Goal: Use online tool/utility: Utilize a website feature to perform a specific function

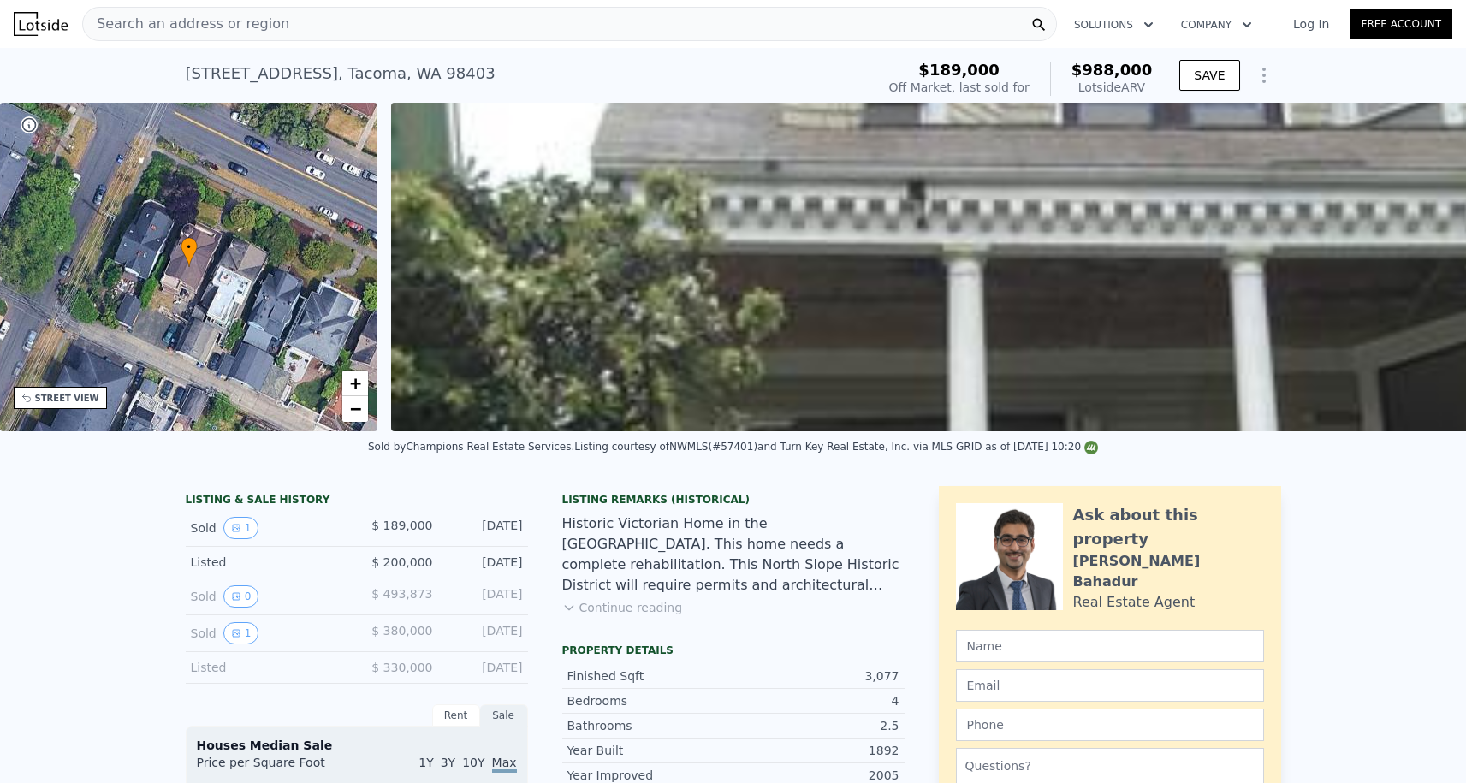
scroll to position [-1, 0]
drag, startPoint x: 329, startPoint y: 45, endPoint x: 326, endPoint y: 29, distance: 16.5
click at [329, 45] on nav "Search an address or region Solutions Company Open main menu Log In Free Account" at bounding box center [733, 24] width 1466 height 48
click at [326, 29] on div "Search an address or region" at bounding box center [569, 24] width 974 height 34
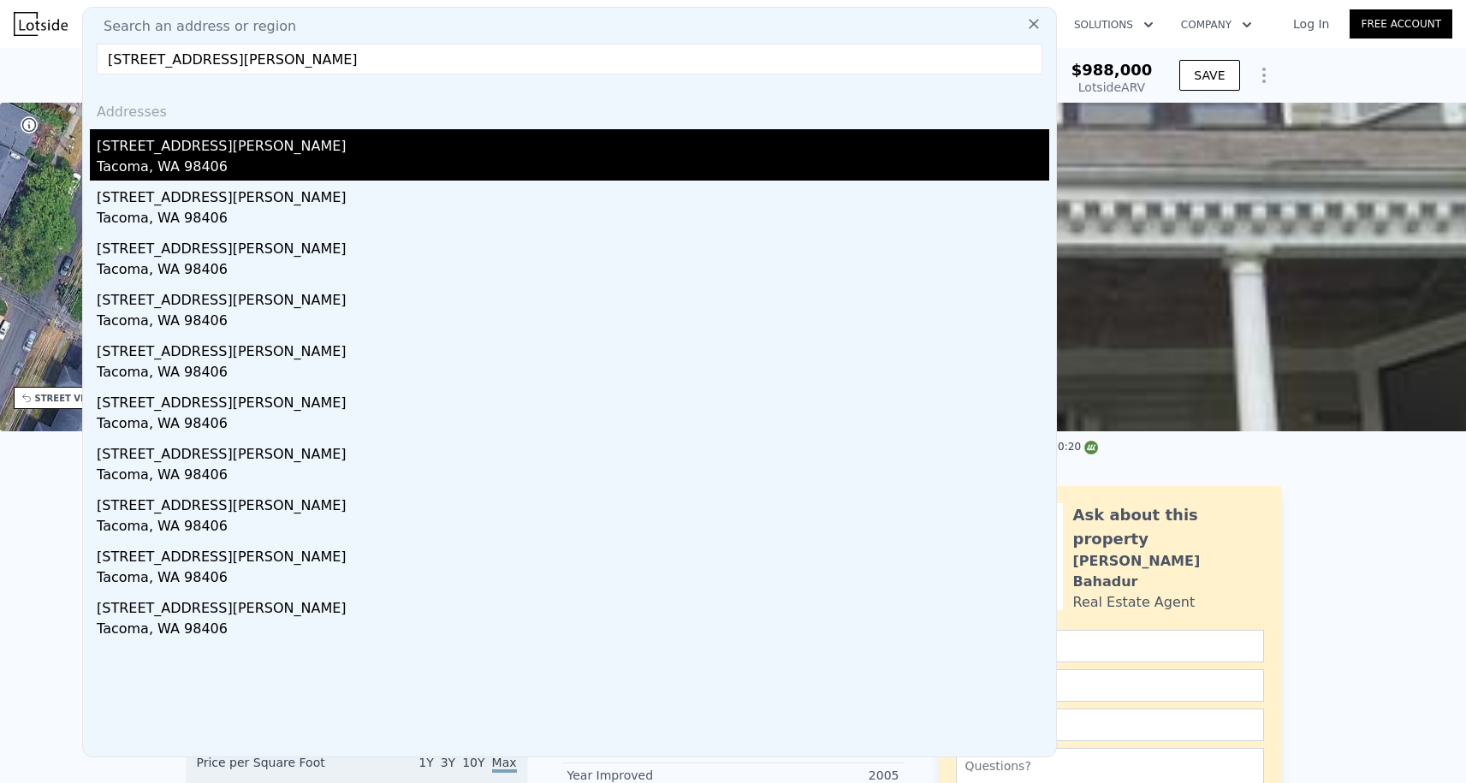
type input "[STREET_ADDRESS][PERSON_NAME]"
click at [219, 155] on div "[STREET_ADDRESS][PERSON_NAME]" at bounding box center [573, 142] width 952 height 27
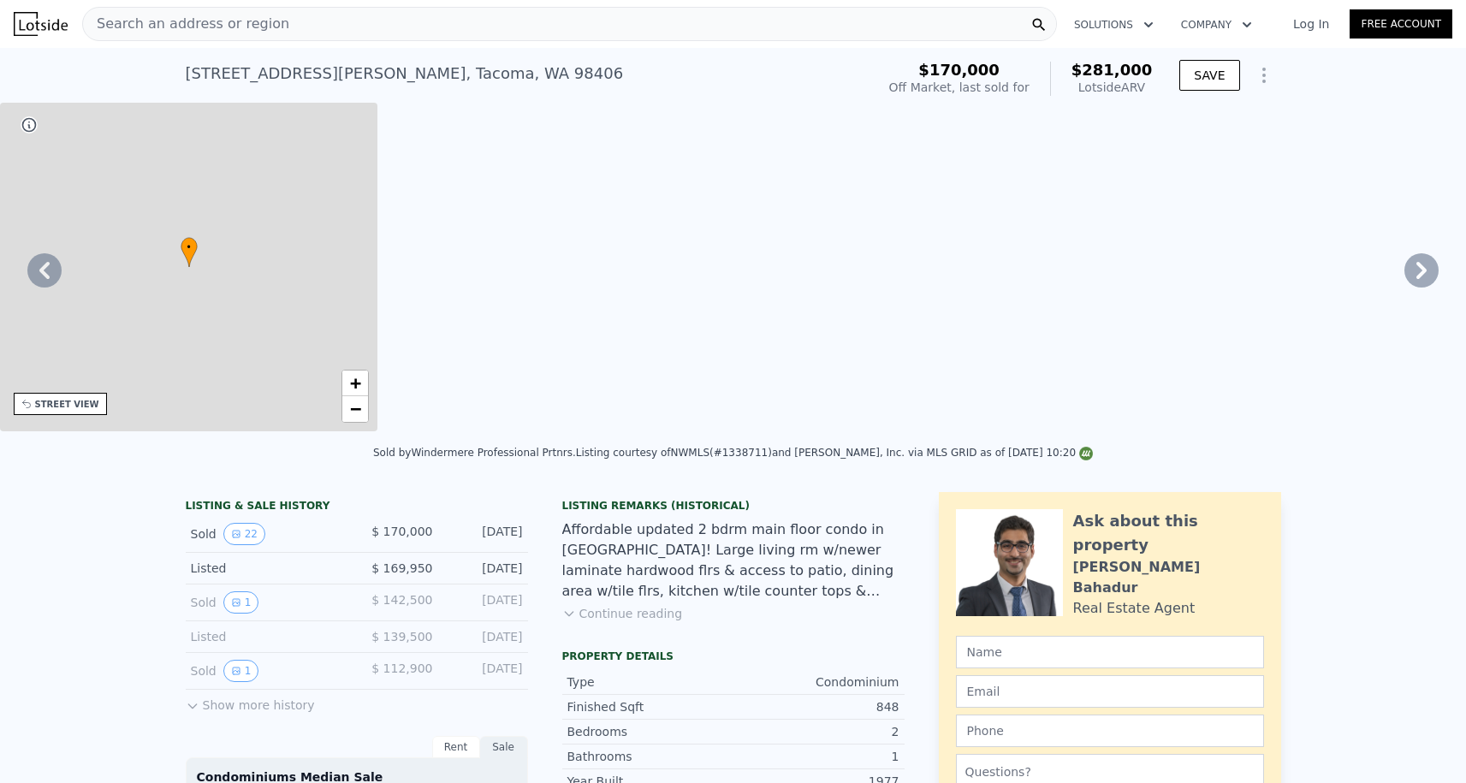
type input "$ 281,000"
type input "4"
type input "2"
type input "3"
type input "1"
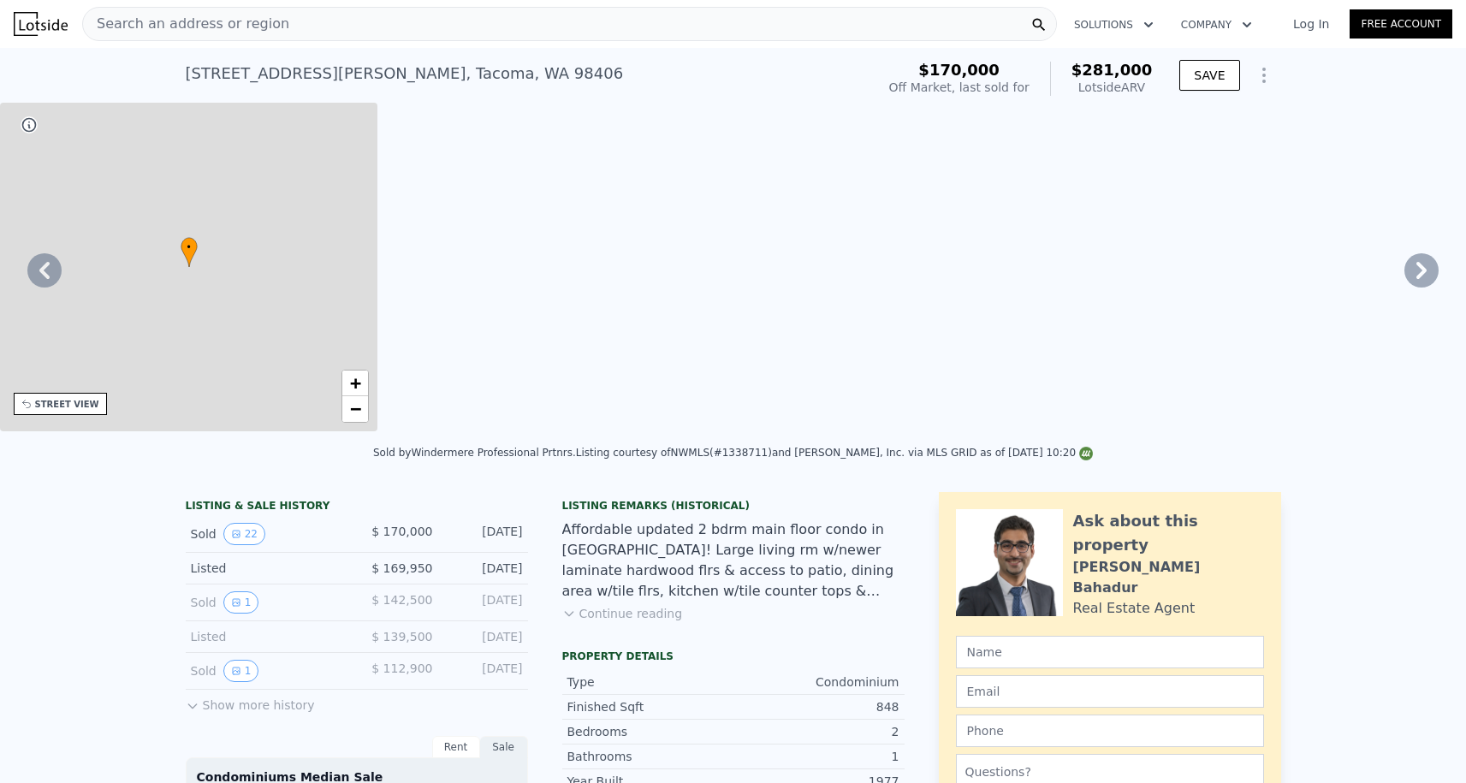
type input "1.75"
type input "848"
type input "1177"
type input "4323"
type input "$ 80,445"
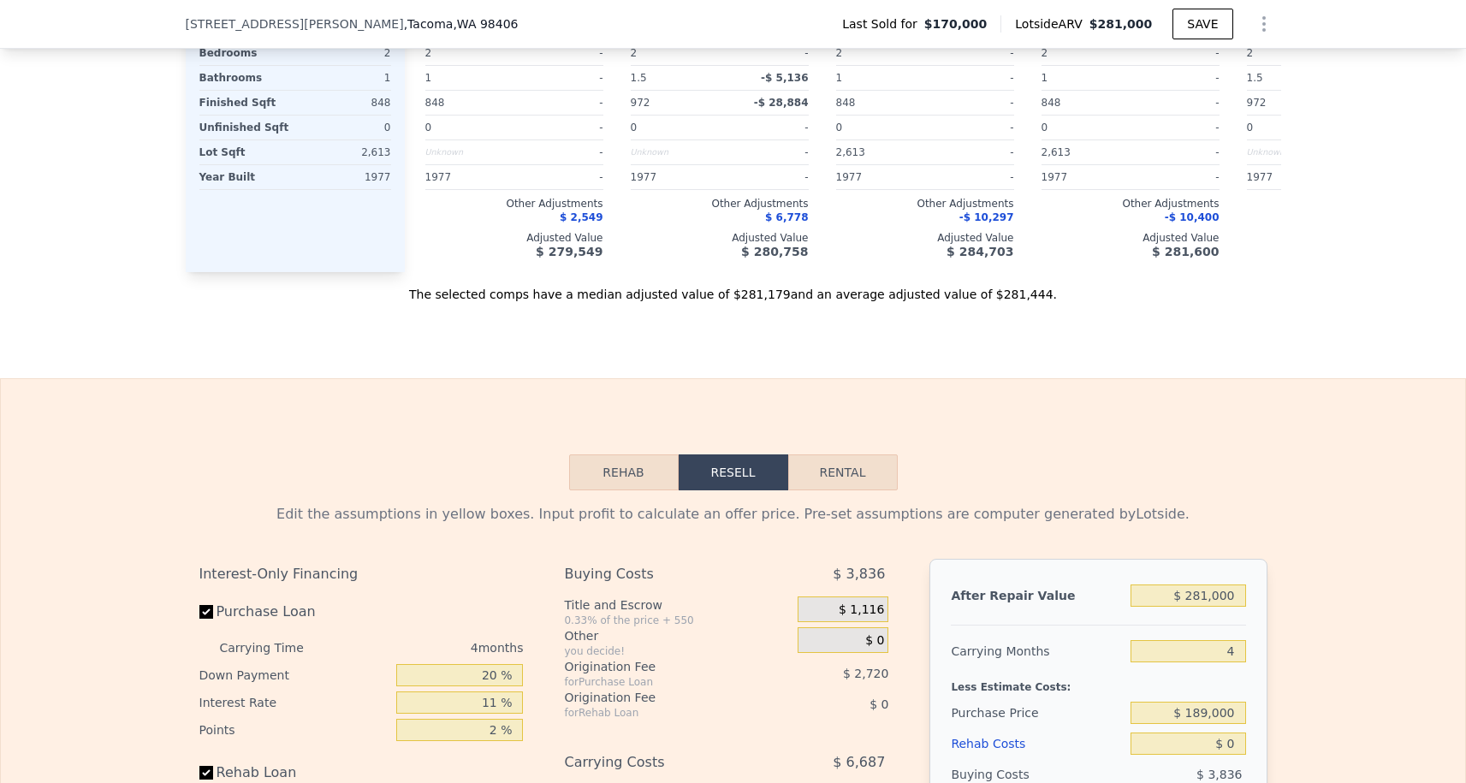
scroll to position [1713, 0]
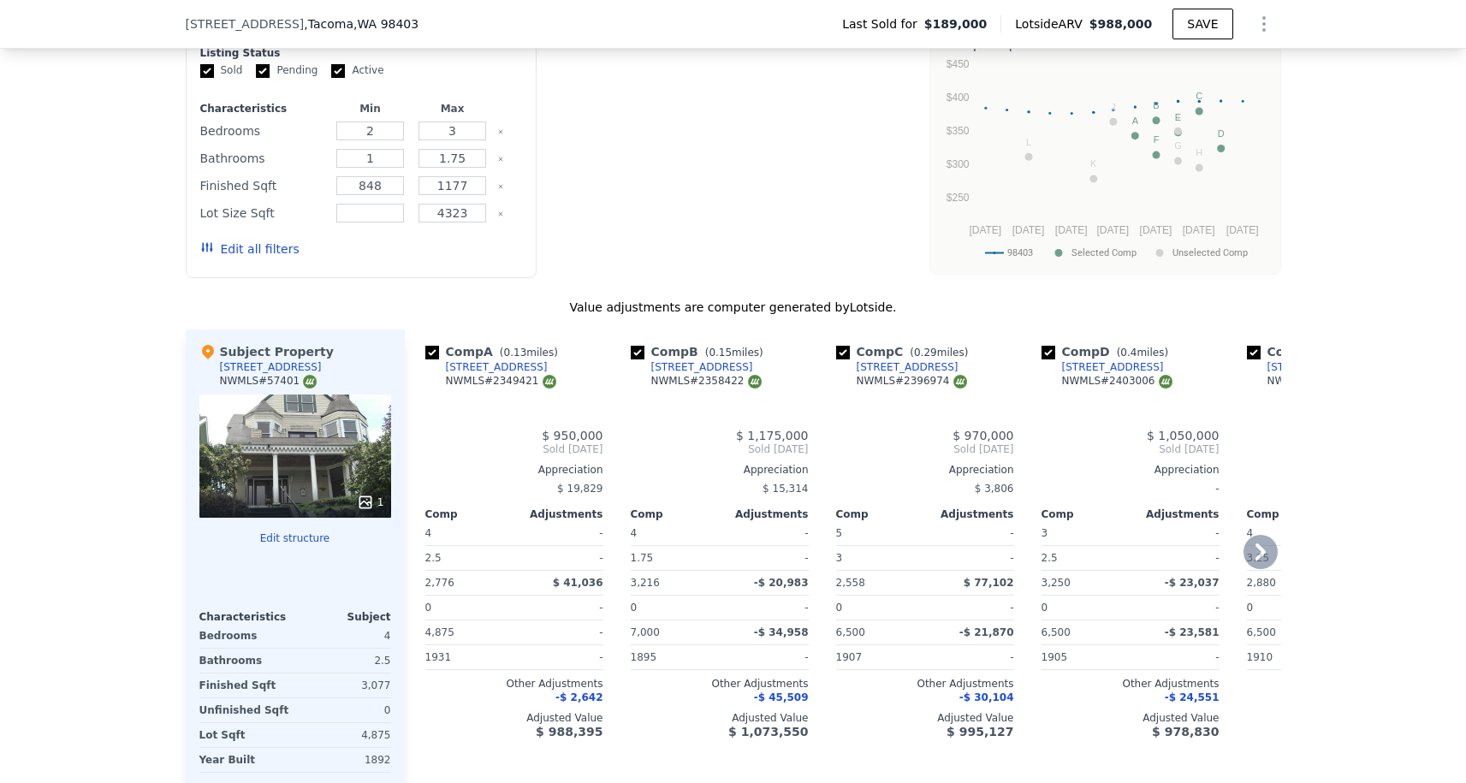
type input "$ 988,000"
type input "8"
type input "3"
type input "5"
type input "1.75"
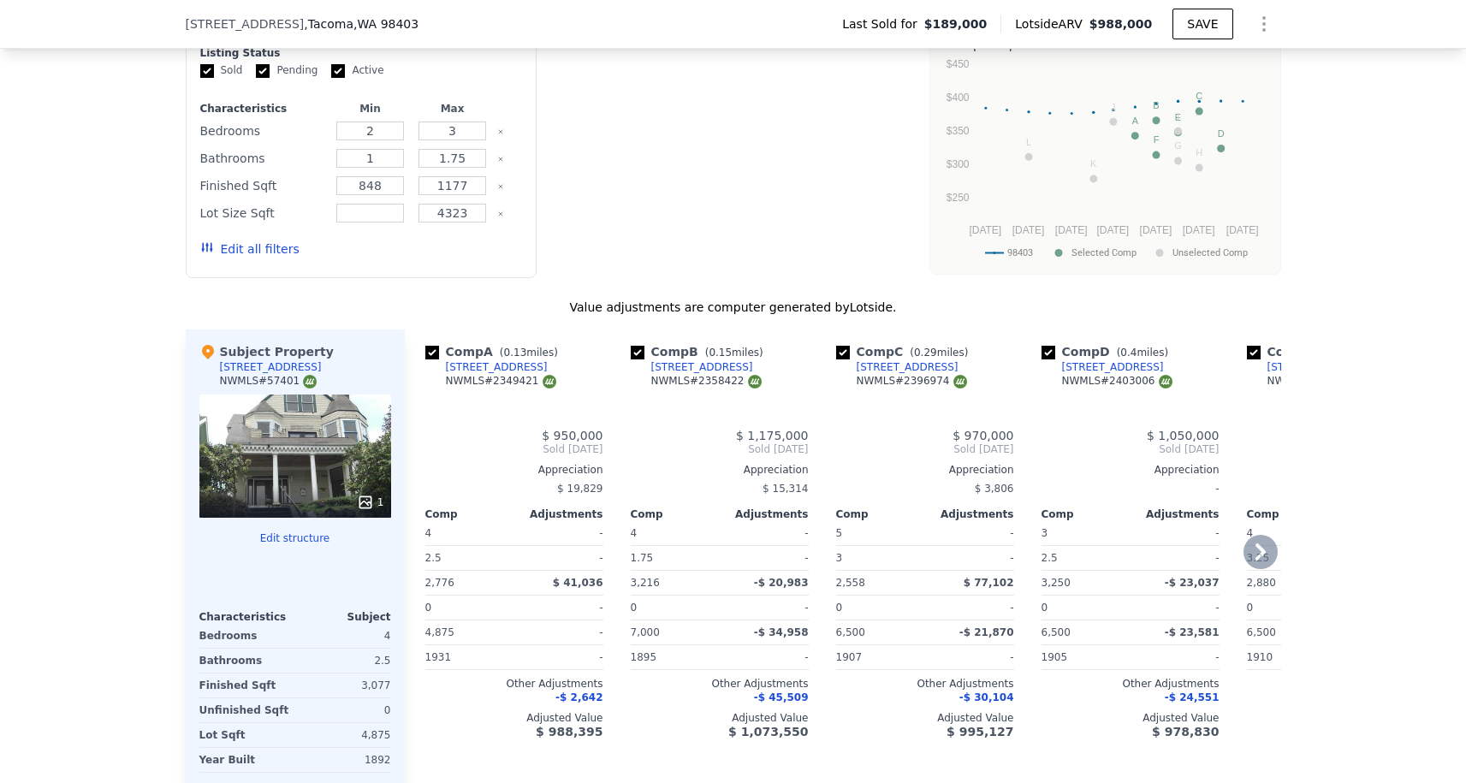
type input "3.25"
type input "2259"
type input "3250"
type input "3000"
type input "7000"
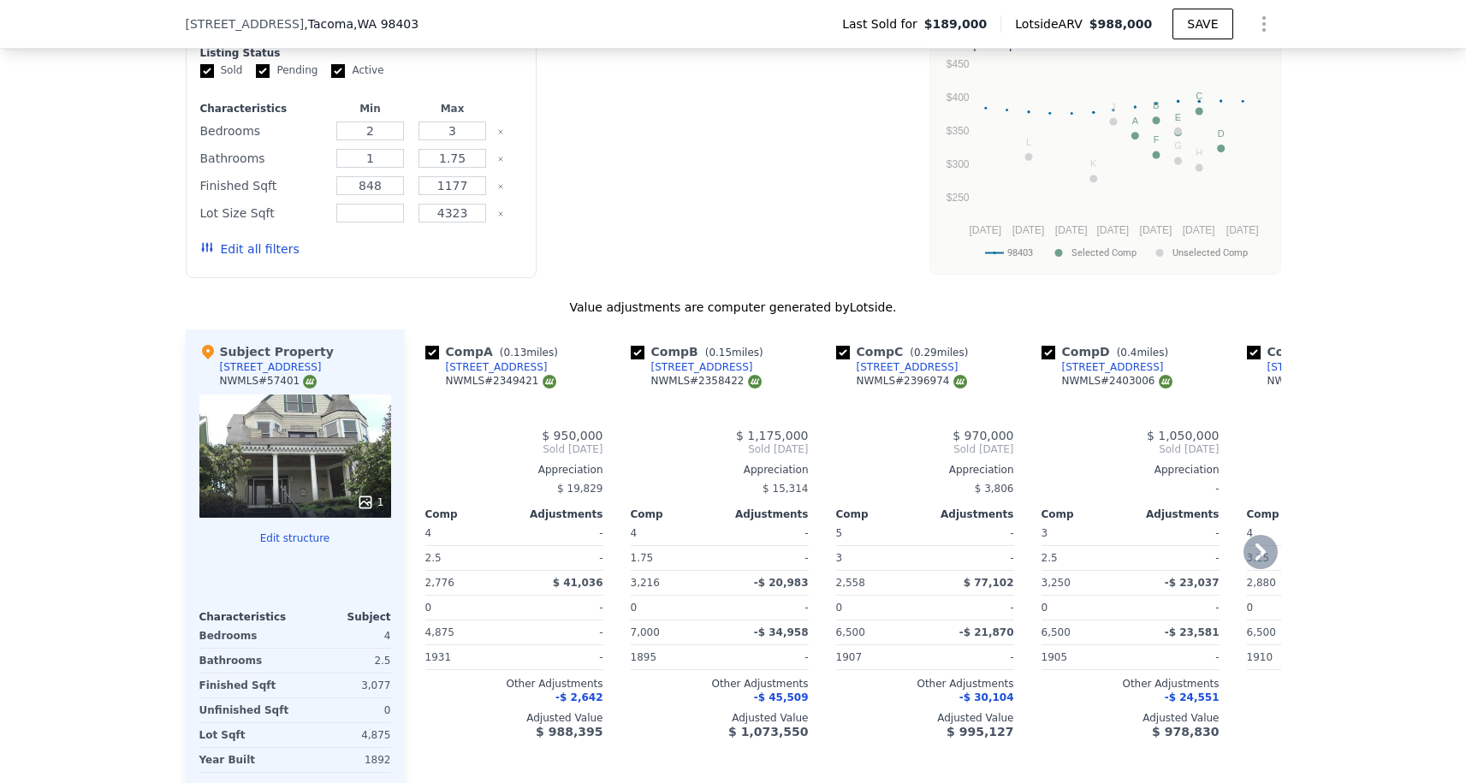
type input "$ 703,236"
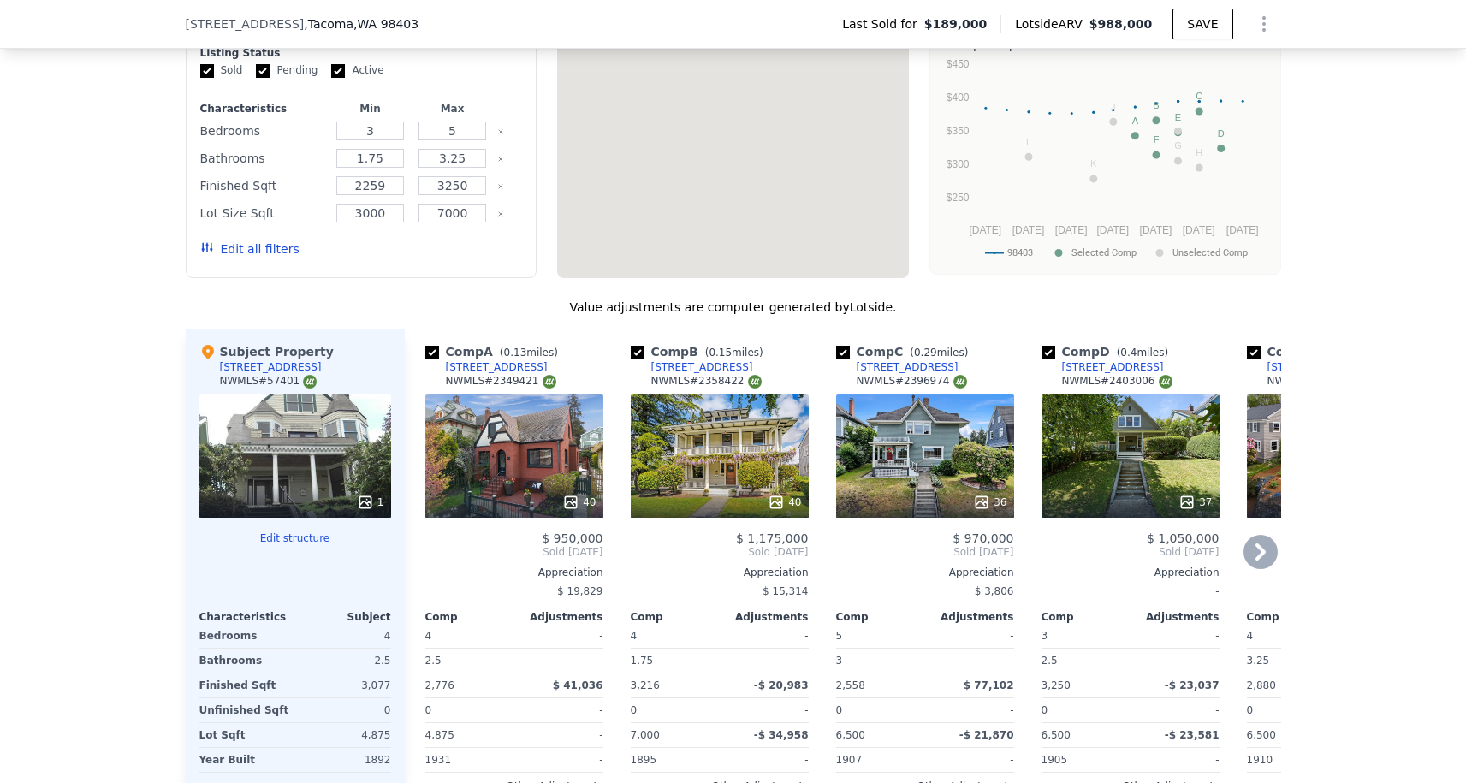
scroll to position [0, 783]
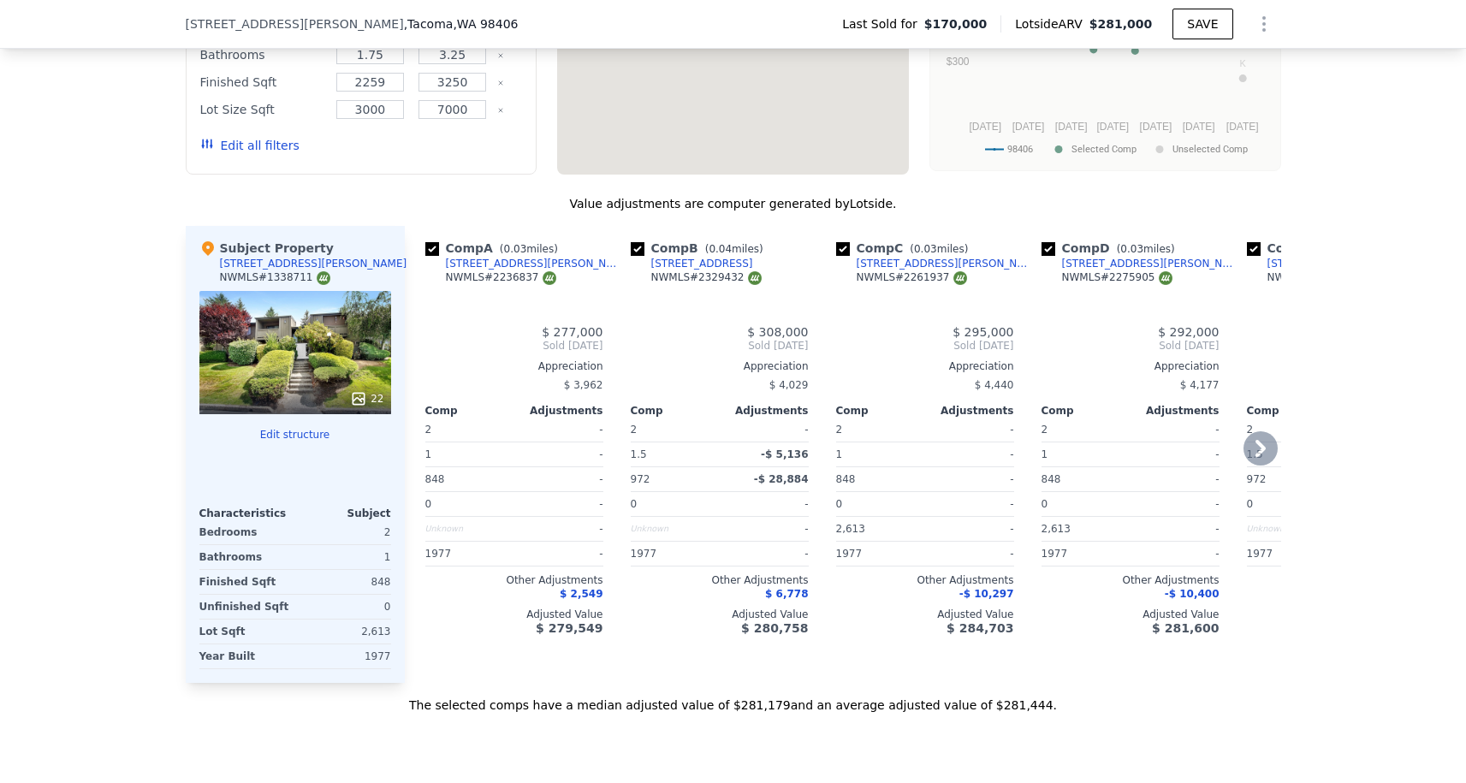
type input "$ 281,000"
type input "4"
type input "2"
type input "3"
type input "1"
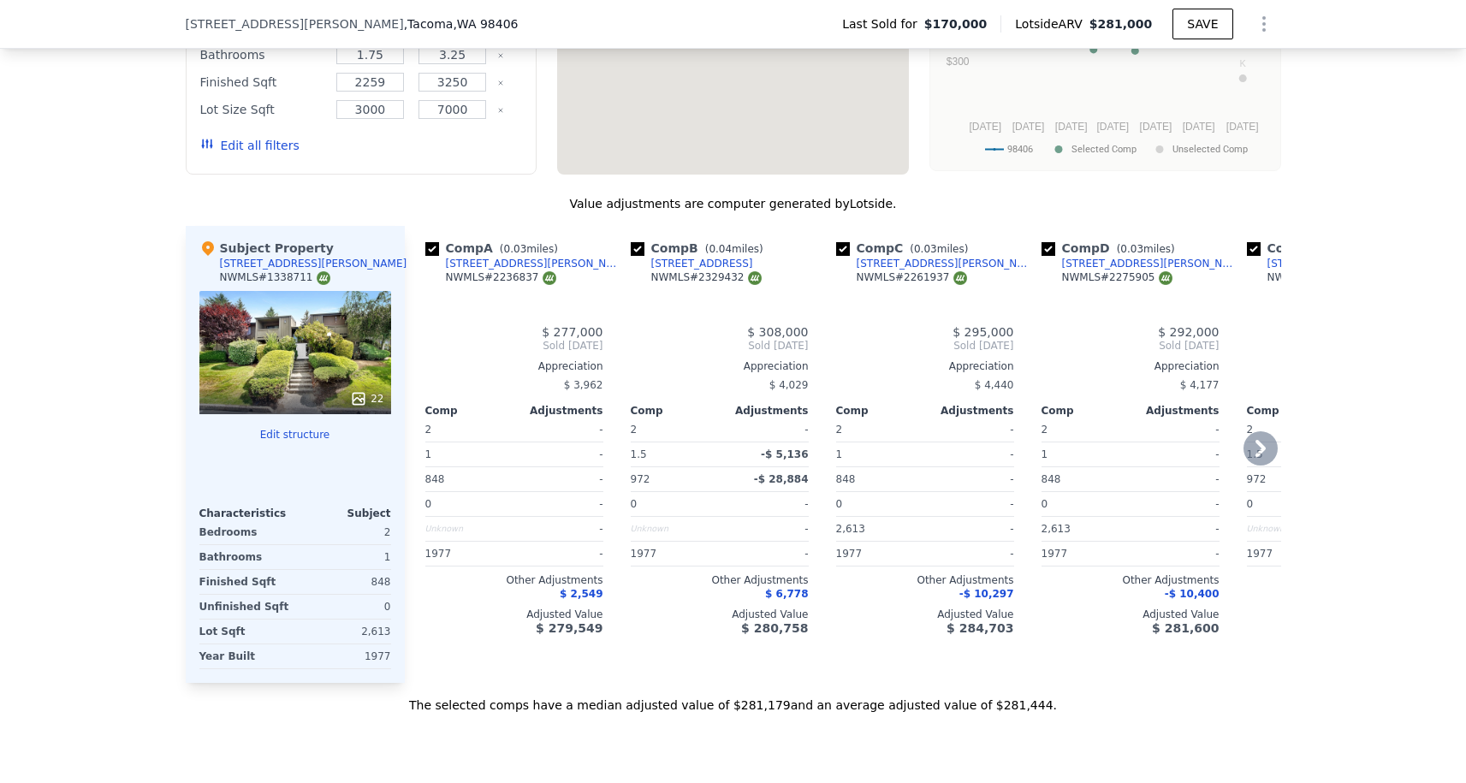
type input "1.75"
type input "848"
type input "1177"
type input "4323"
type input "$ 80,445"
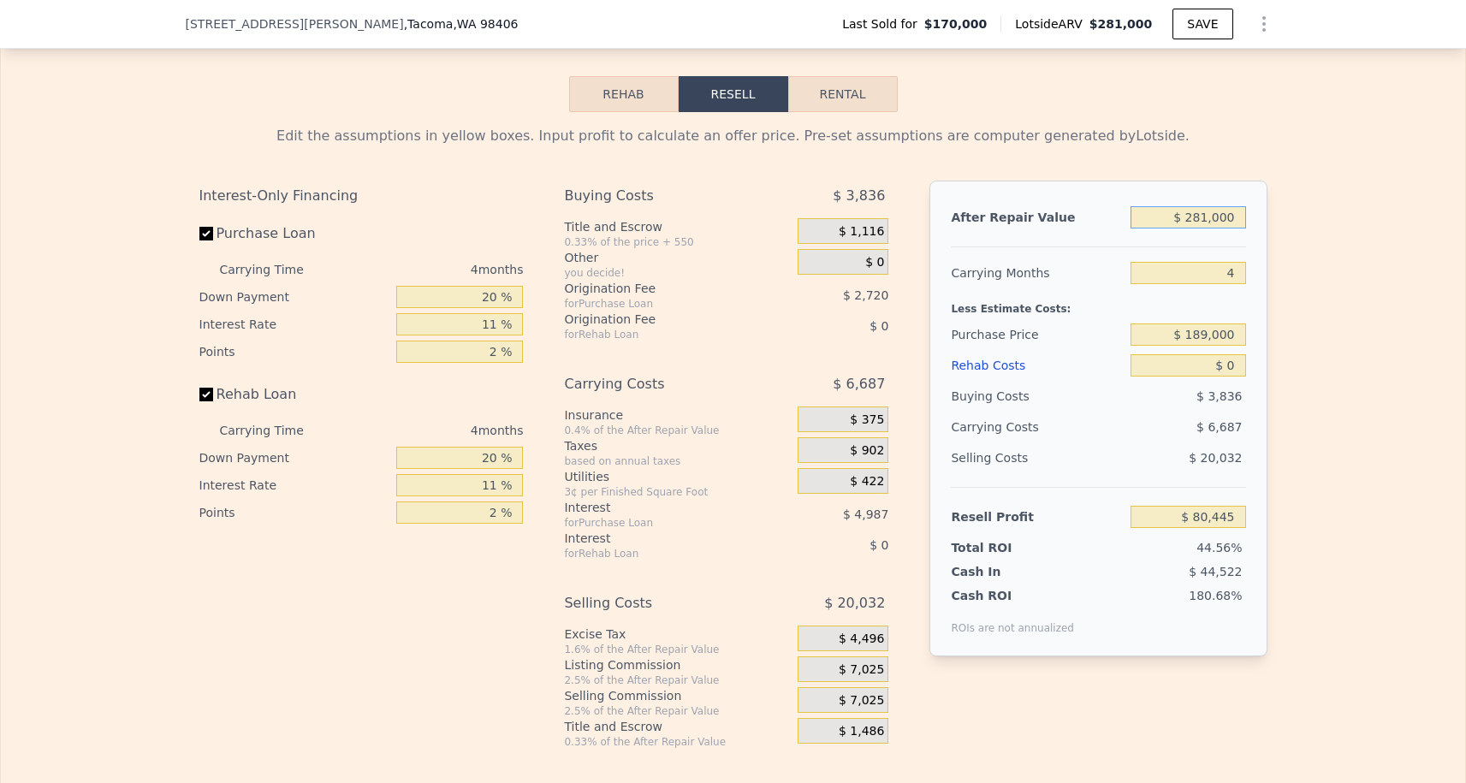
click at [1214, 213] on input "$ 281,000" at bounding box center [1187, 217] width 115 height 22
type input "$ 2"
type input "-$ 180,696"
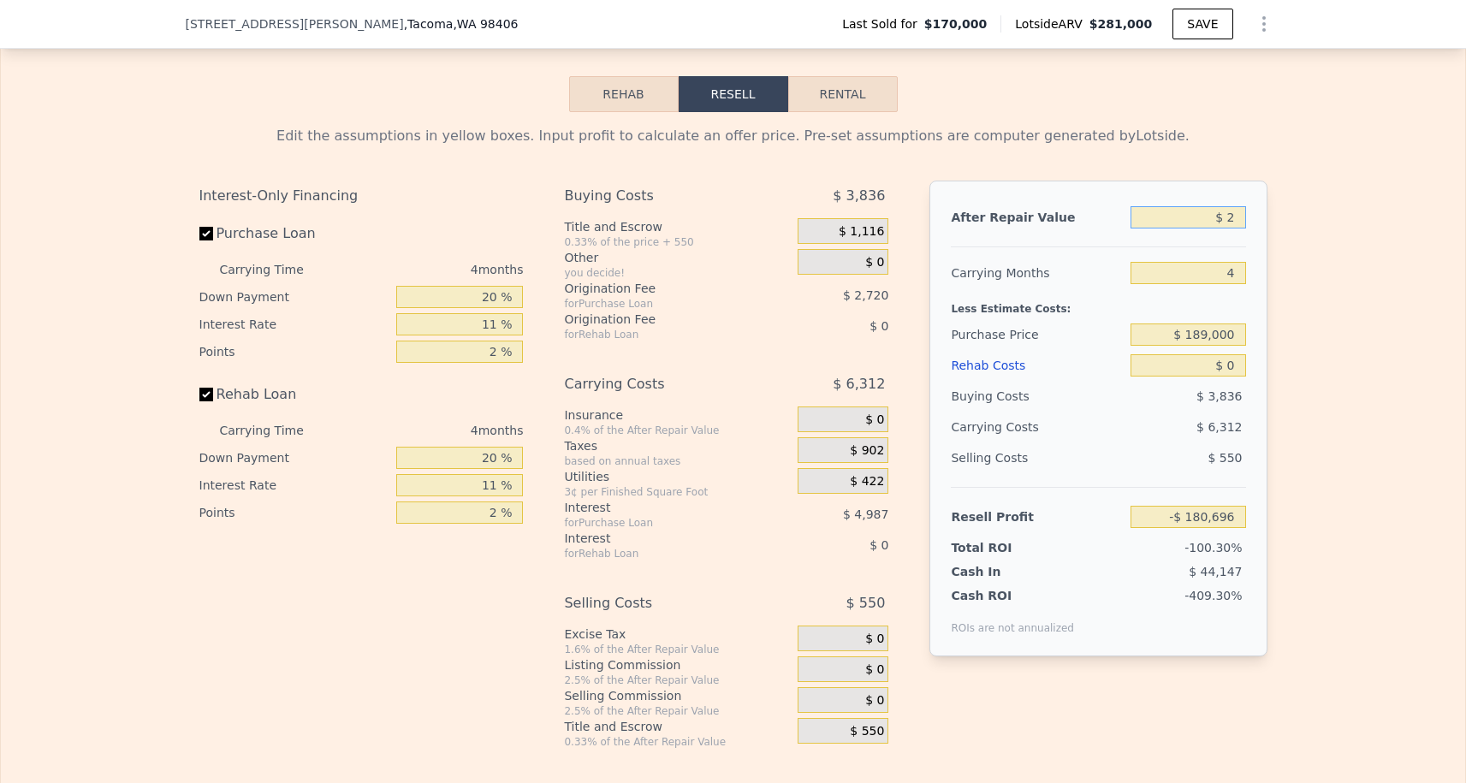
type input "$ 27"
type input "-$ 180,673"
type input "$ 275"
type input "-$ 180,442"
type input "$ 2,750"
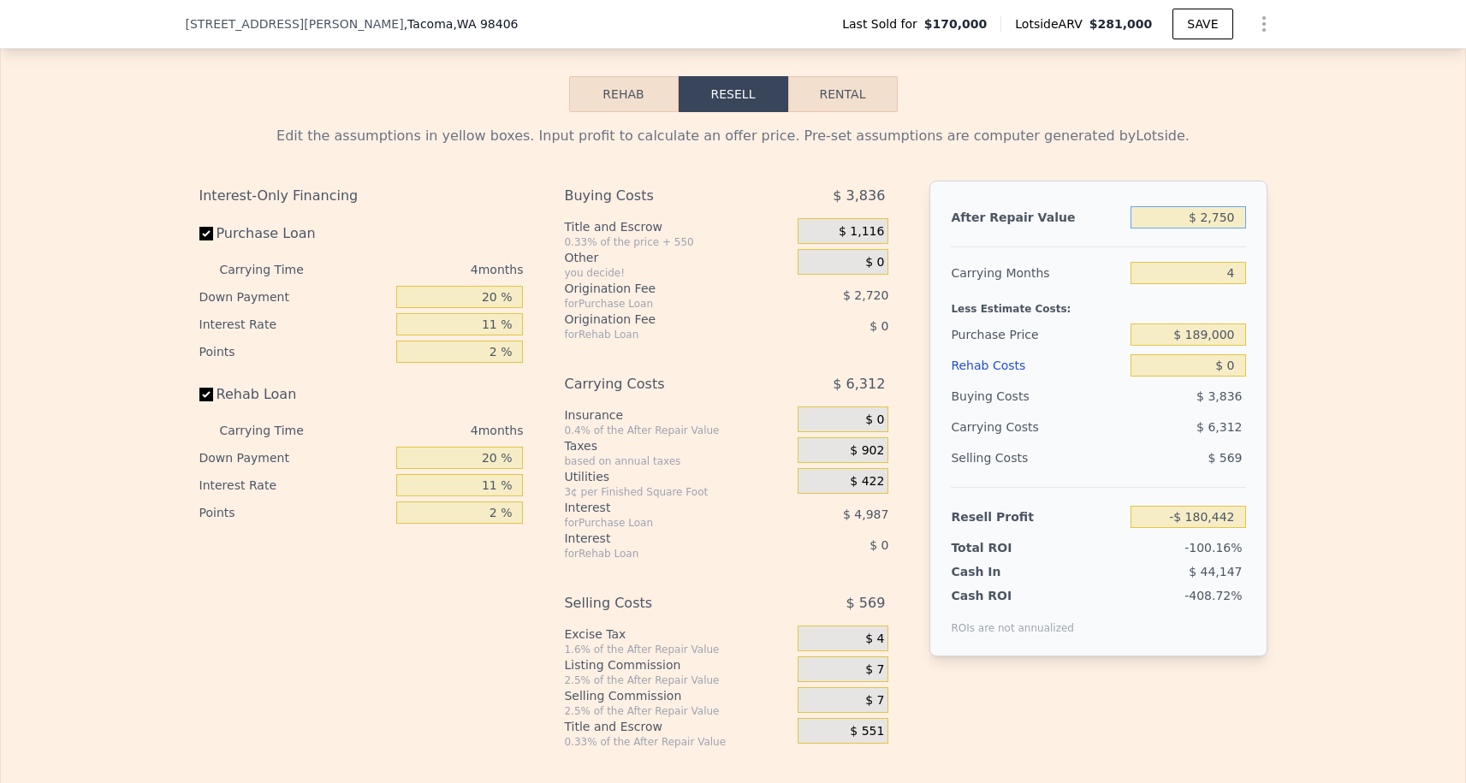
type input "-$ 178,143"
type input "$ 27,500"
type input "-$ 155,143"
type input "$ 275,000"
type input "$ 74,869"
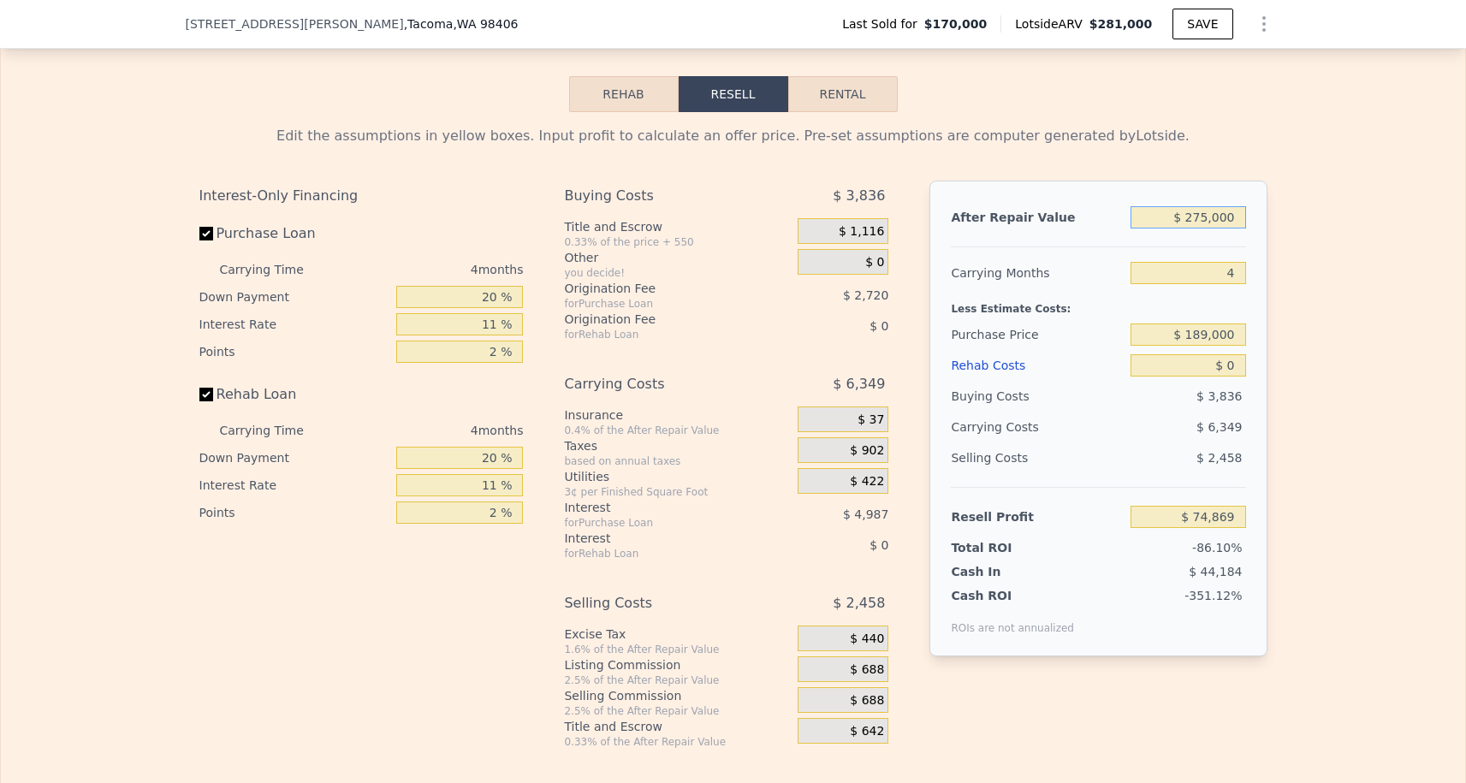
type input "$ 2,750,000"
type input "$ 2,374,977"
type input "$ 275,000"
type input "$ 74,869"
click at [1206, 217] on input "$ 275,000" at bounding box center [1187, 217] width 115 height 22
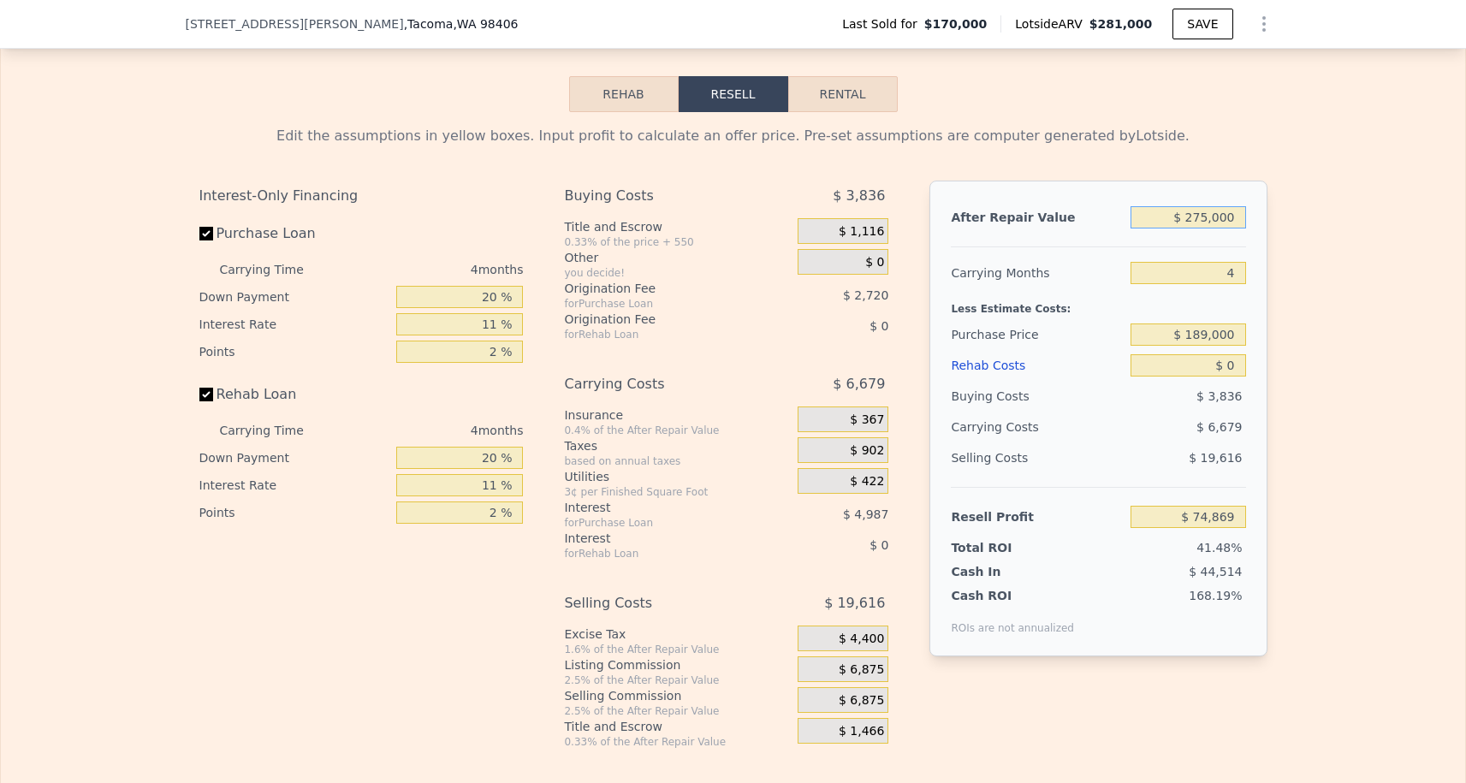
type input "$ 27,000"
type input "-$ 155,606"
type input "$ 277,000"
type input "$ 76,729"
type input "$ 277,000"
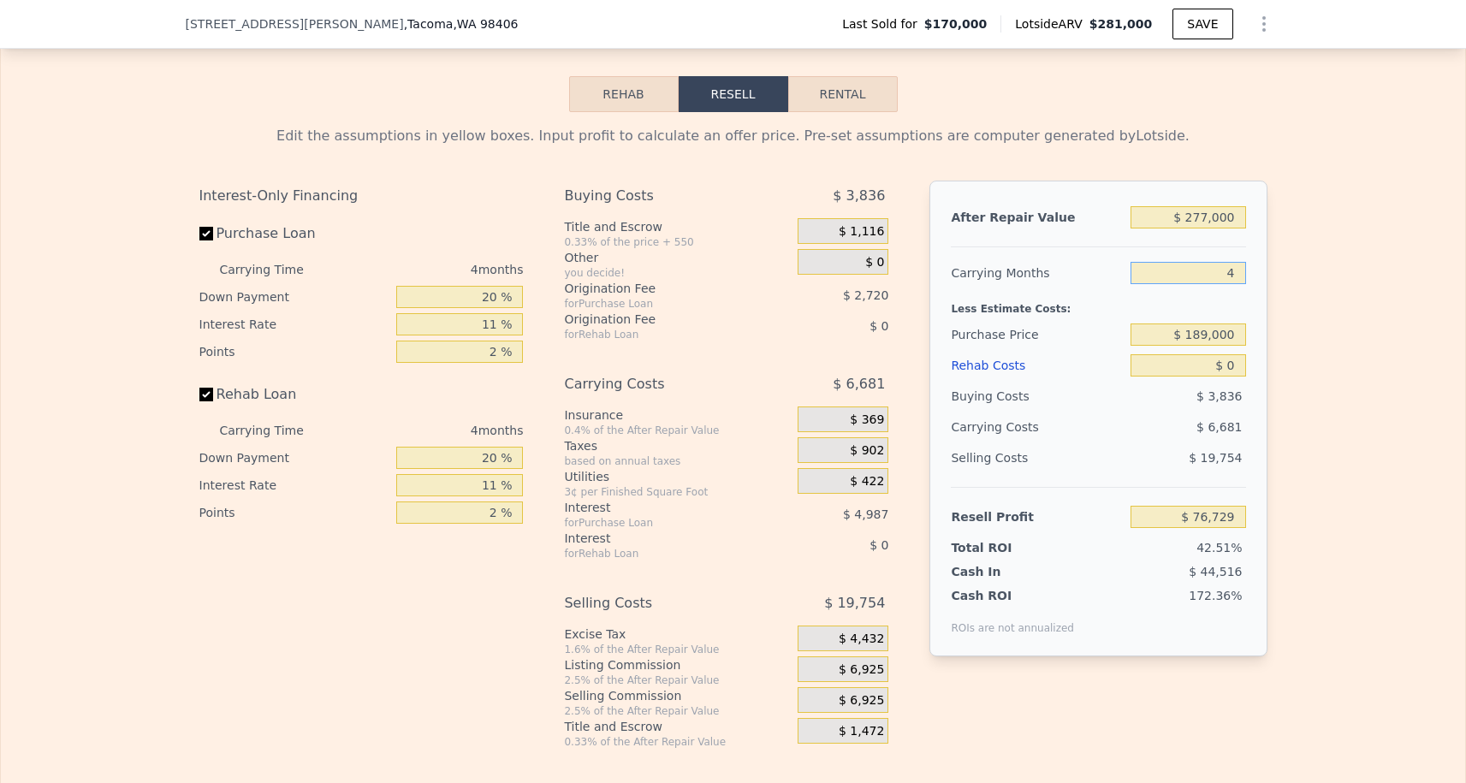
click at [1235, 264] on input "4" at bounding box center [1187, 273] width 115 height 22
type input "3"
type input "$ 78,399"
type input "3"
click at [1222, 335] on input "$ 189,000" at bounding box center [1187, 334] width 115 height 22
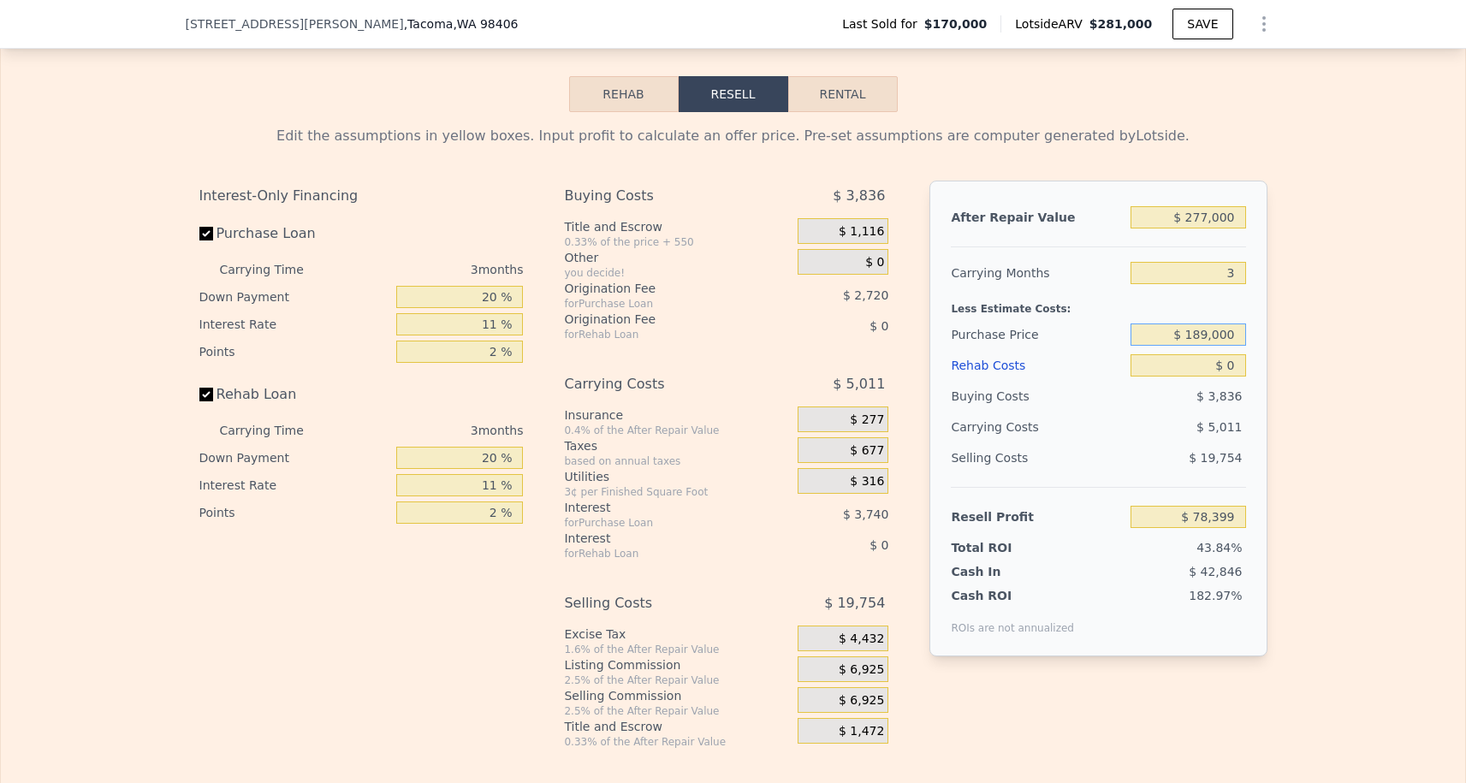
click at [1222, 335] on input "$ 189,000" at bounding box center [1187, 334] width 115 height 22
type input "$ 200,000"
click at [1232, 370] on input "$ 0" at bounding box center [1187, 365] width 115 height 22
type input "$ 47,159"
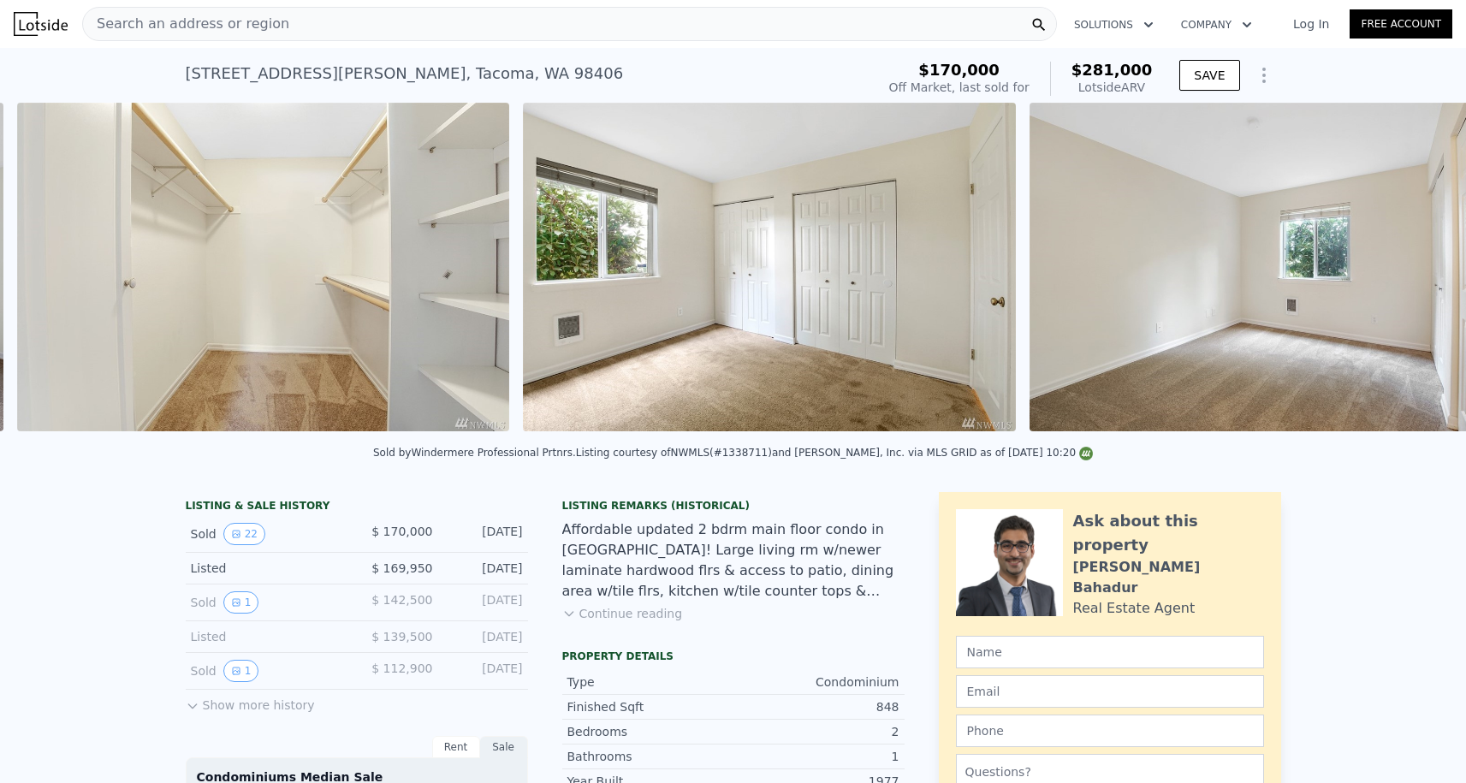
scroll to position [0, 6863]
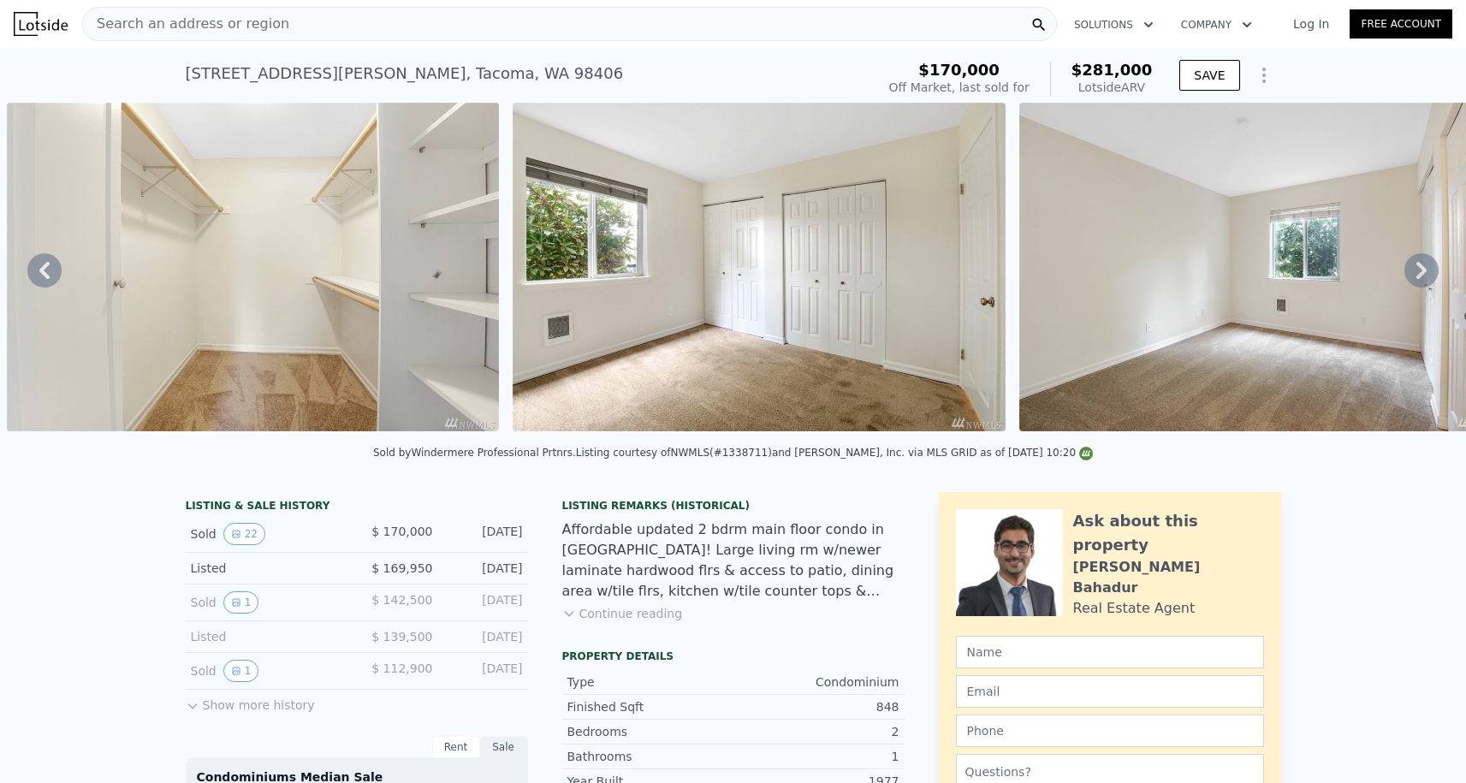
type input "$ 281,000"
type input "4"
type input "$ 80,445"
